Goal: Task Accomplishment & Management: Manage account settings

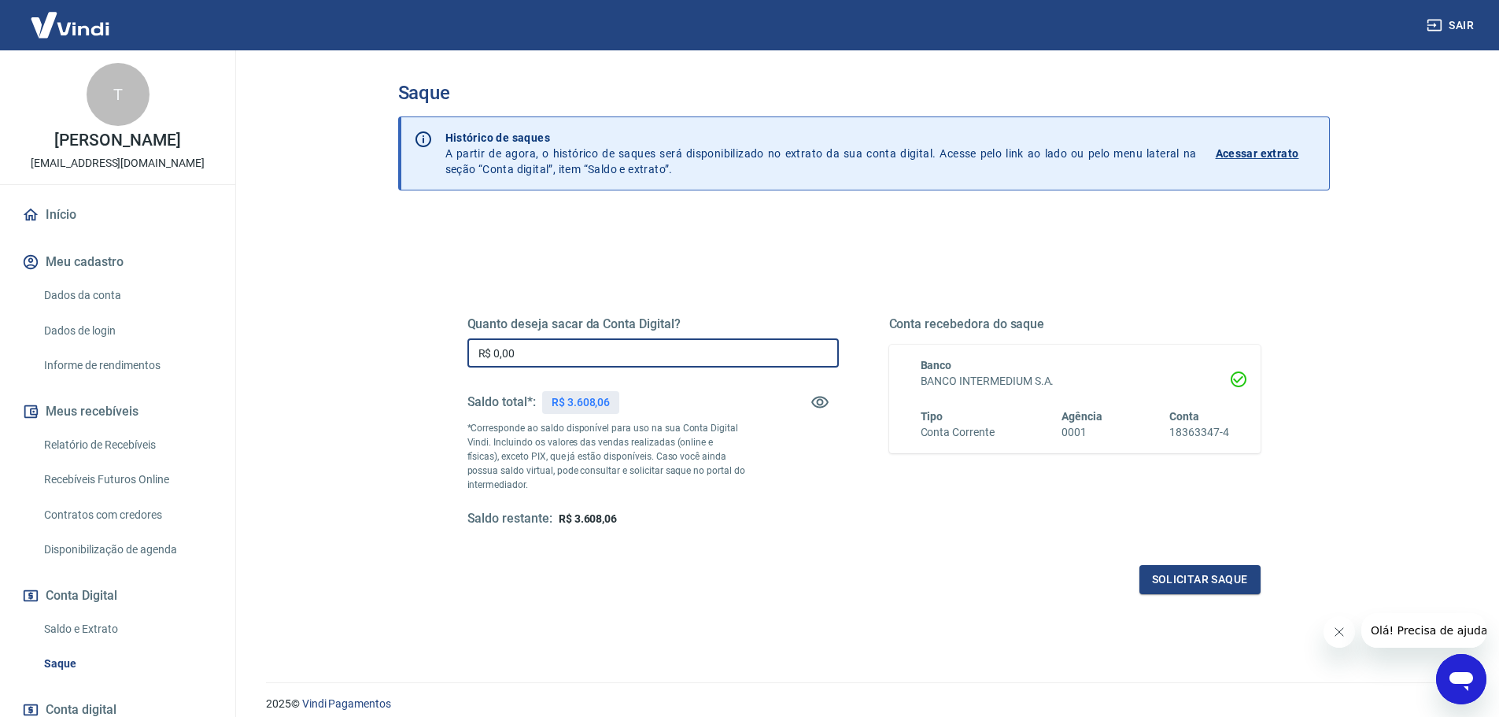
click at [525, 356] on input "R$ 0,00" at bounding box center [652, 352] width 371 height 29
drag, startPoint x: 495, startPoint y: 356, endPoint x: 517, endPoint y: 358, distance: 22.1
click at [517, 358] on input "R$ 0,00" at bounding box center [652, 352] width 371 height 29
type input "R$ 3.000,00"
click at [1215, 572] on button "Solicitar saque" at bounding box center [1199, 579] width 121 height 29
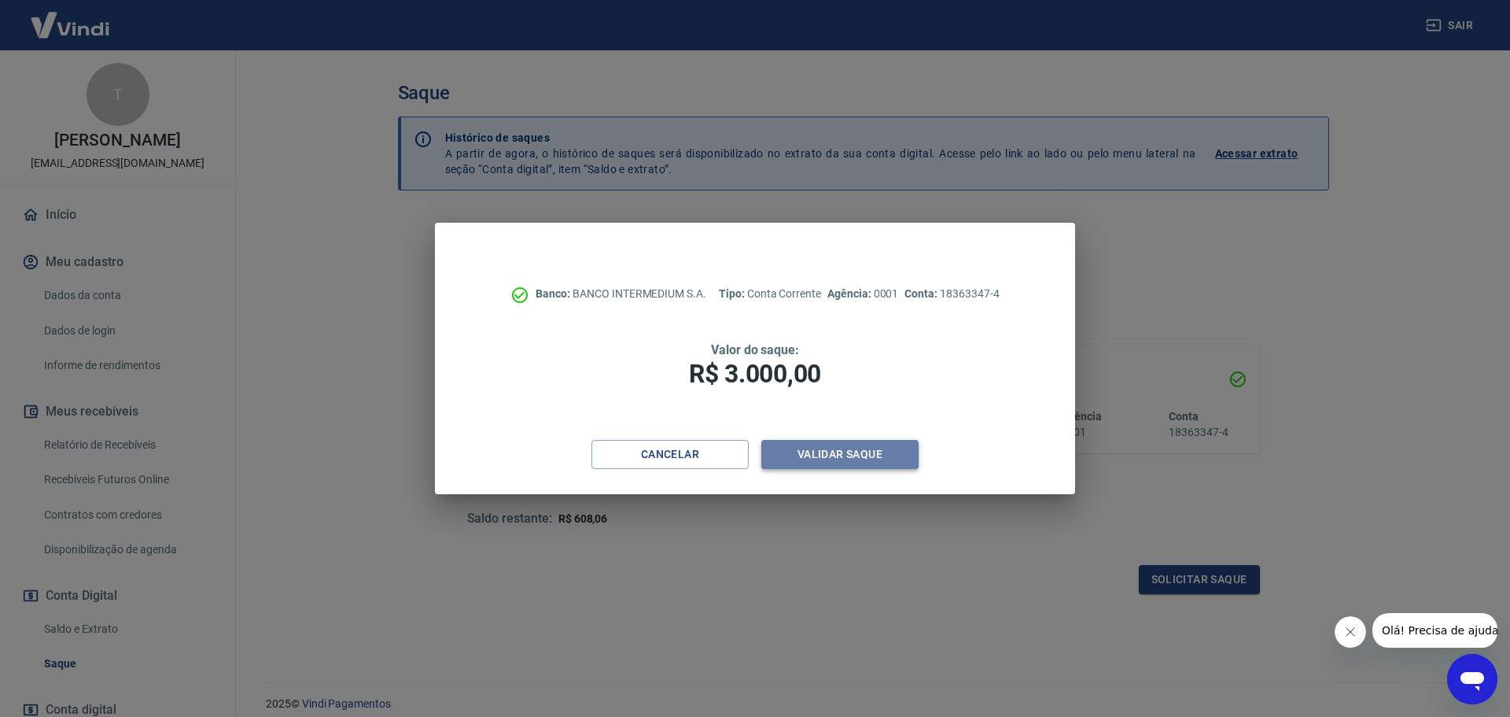
click at [861, 456] on button "Validar saque" at bounding box center [839, 454] width 157 height 29
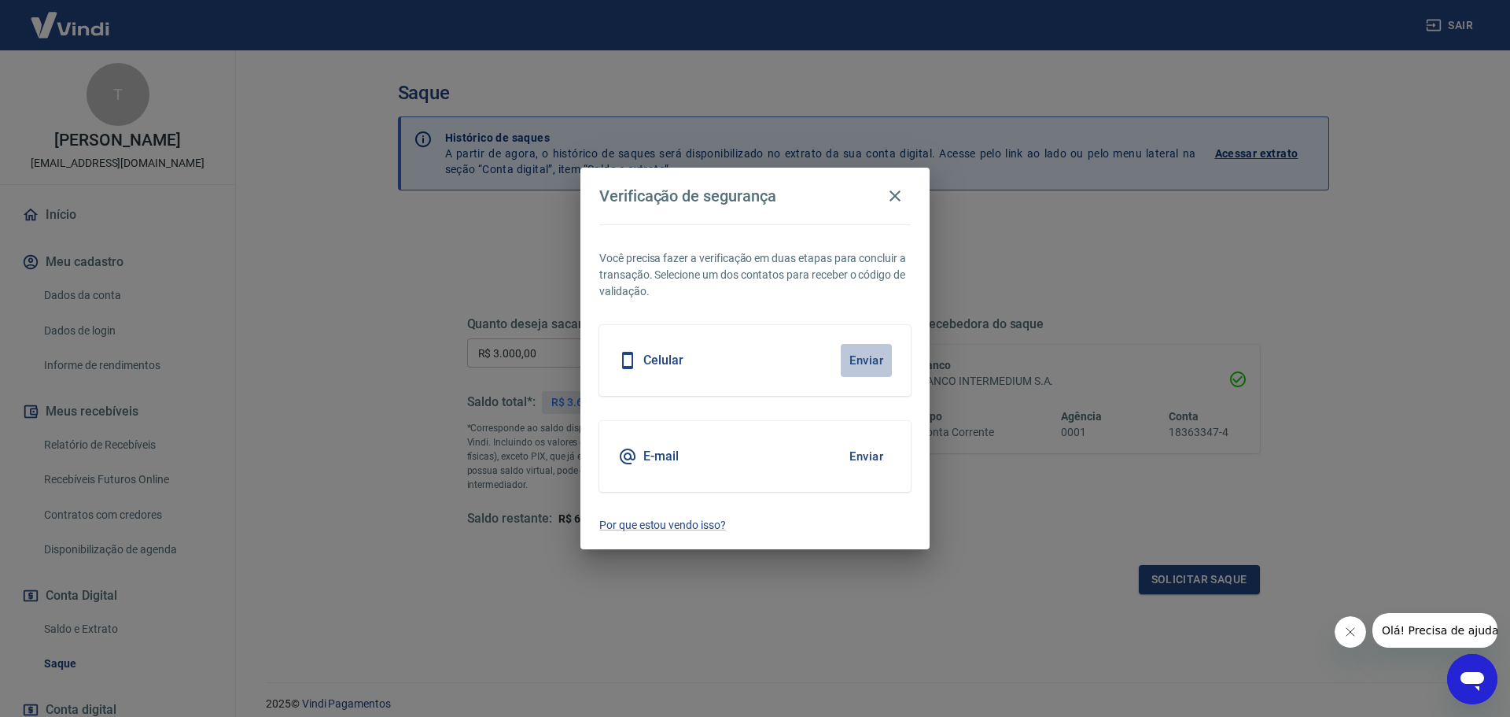
click at [871, 358] on button "Enviar" at bounding box center [866, 360] width 51 height 33
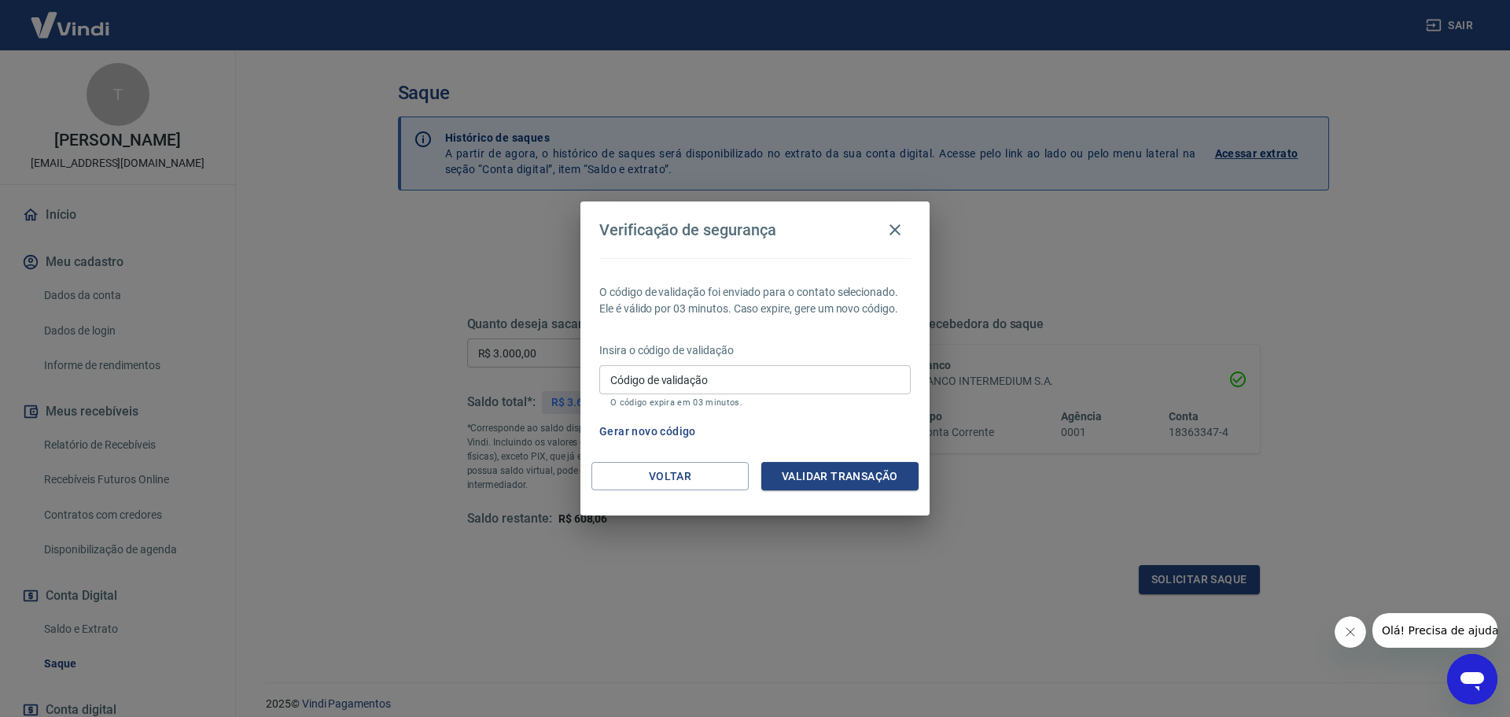
click at [717, 380] on input "Código de validação" at bounding box center [755, 379] width 312 height 29
click at [846, 418] on div "Gerar novo código" at bounding box center [752, 431] width 318 height 29
click at [676, 430] on button "Gerar novo código" at bounding box center [647, 431] width 109 height 29
click at [749, 378] on input "Código de validação" at bounding box center [755, 379] width 312 height 29
click at [809, 323] on div "O código de validação foi enviado para o contato selecionado. Ele é válido por …" at bounding box center [755, 360] width 349 height 204
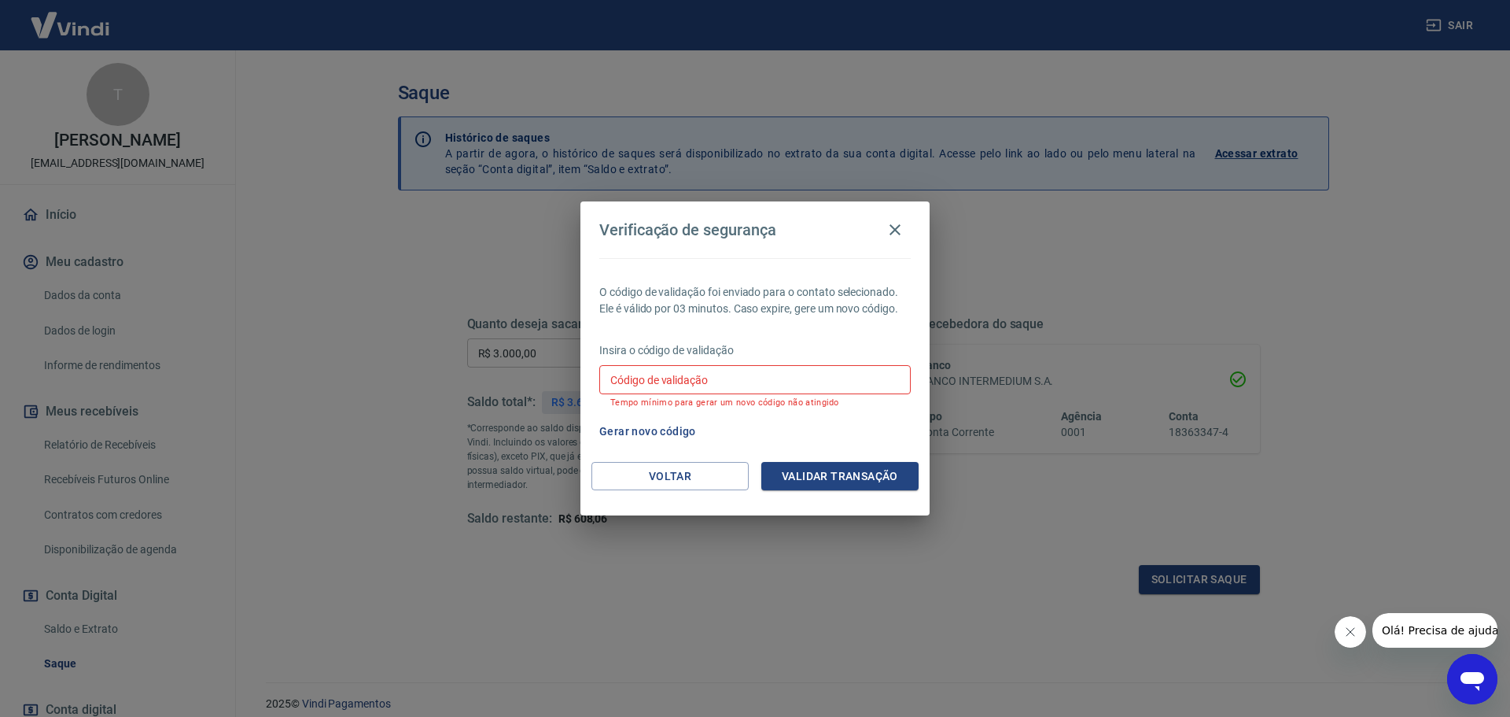
click at [666, 434] on button "Gerar novo código" at bounding box center [647, 431] width 109 height 29
click at [694, 480] on button "Voltar" at bounding box center [670, 476] width 157 height 29
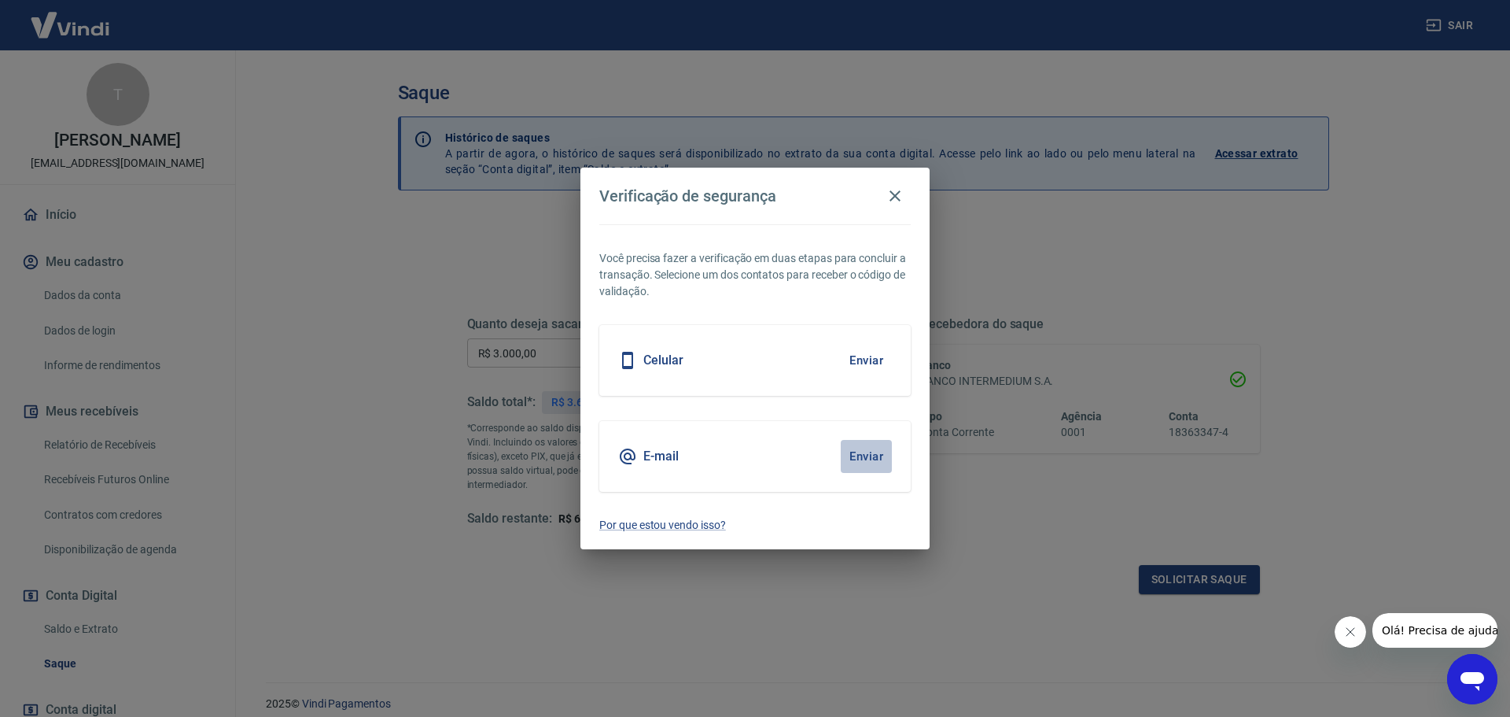
click at [856, 451] on button "Enviar" at bounding box center [866, 456] width 51 height 33
